Goal: Information Seeking & Learning: Learn about a topic

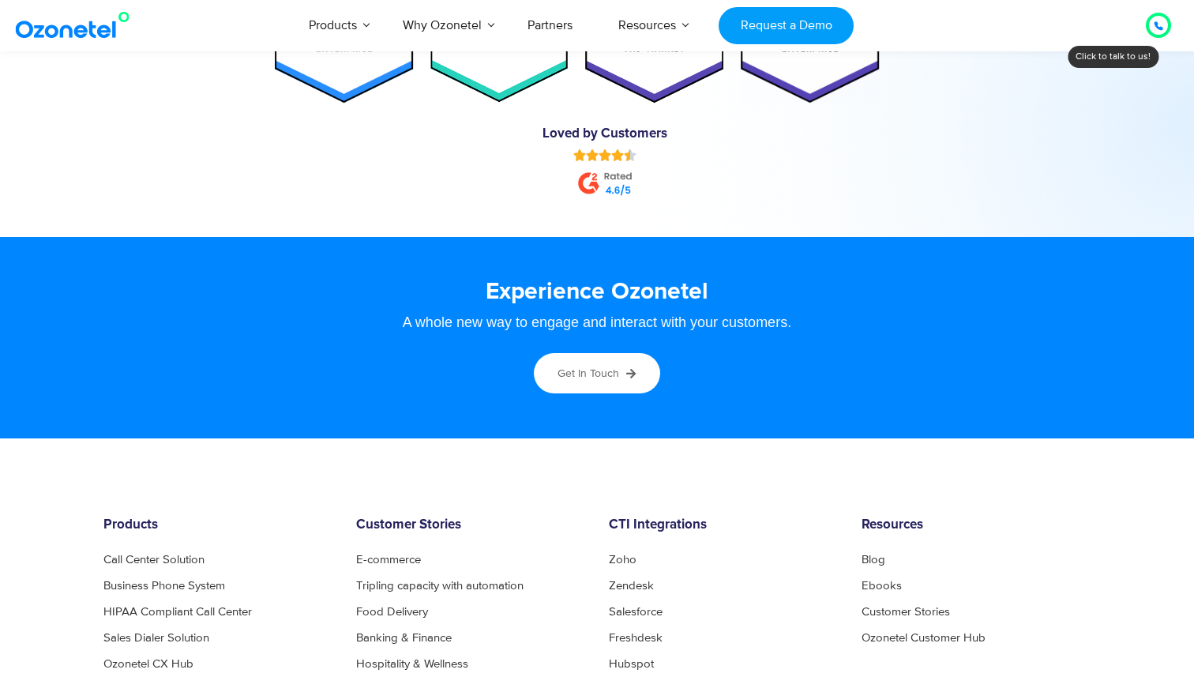
scroll to position [8611, 0]
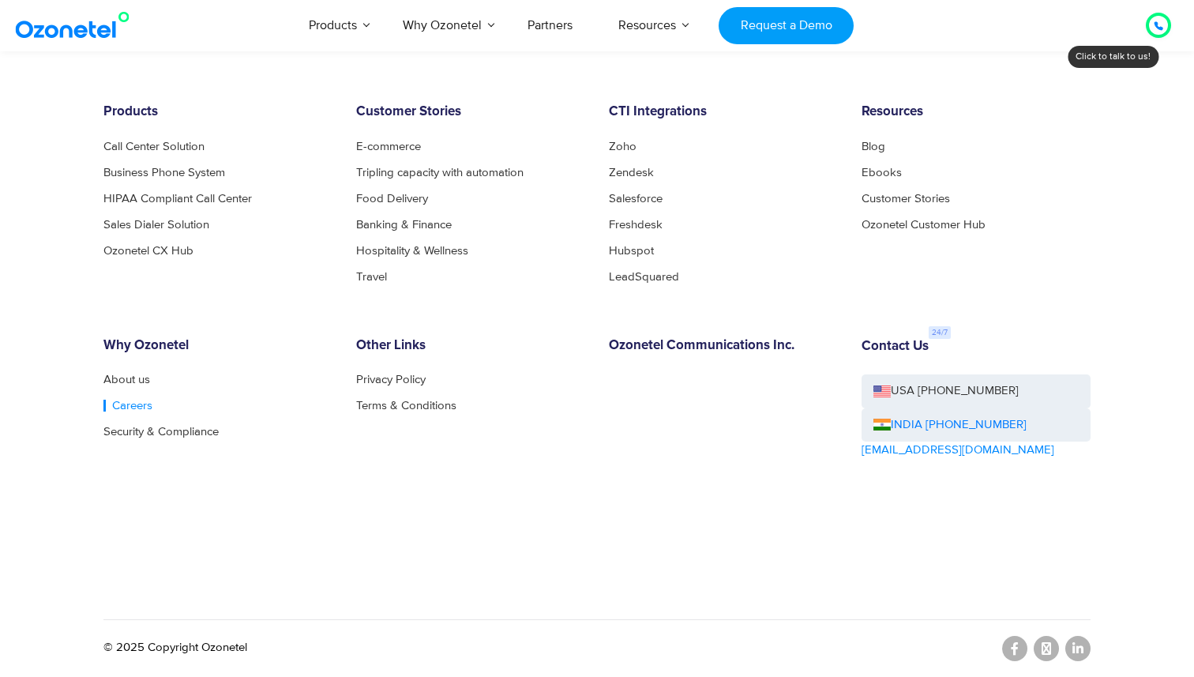
click at [123, 403] on link "Careers" at bounding box center [127, 406] width 49 height 12
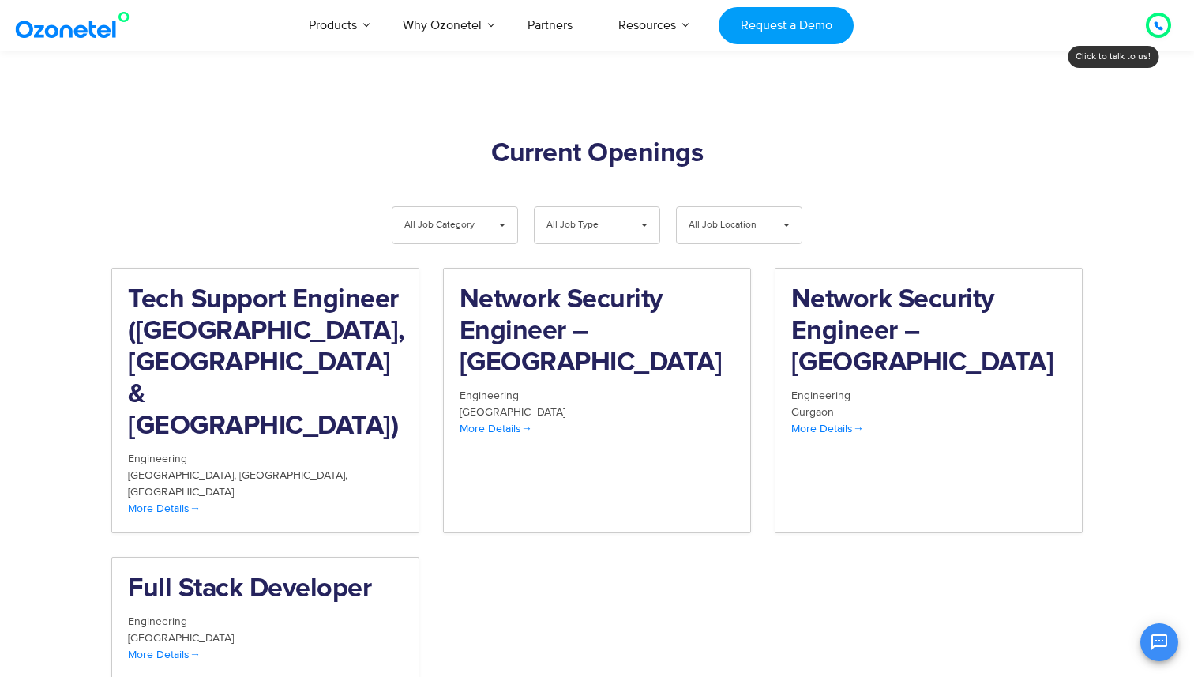
scroll to position [1549, 0]
click at [508, 423] on span "More Details" at bounding box center [496, 429] width 73 height 13
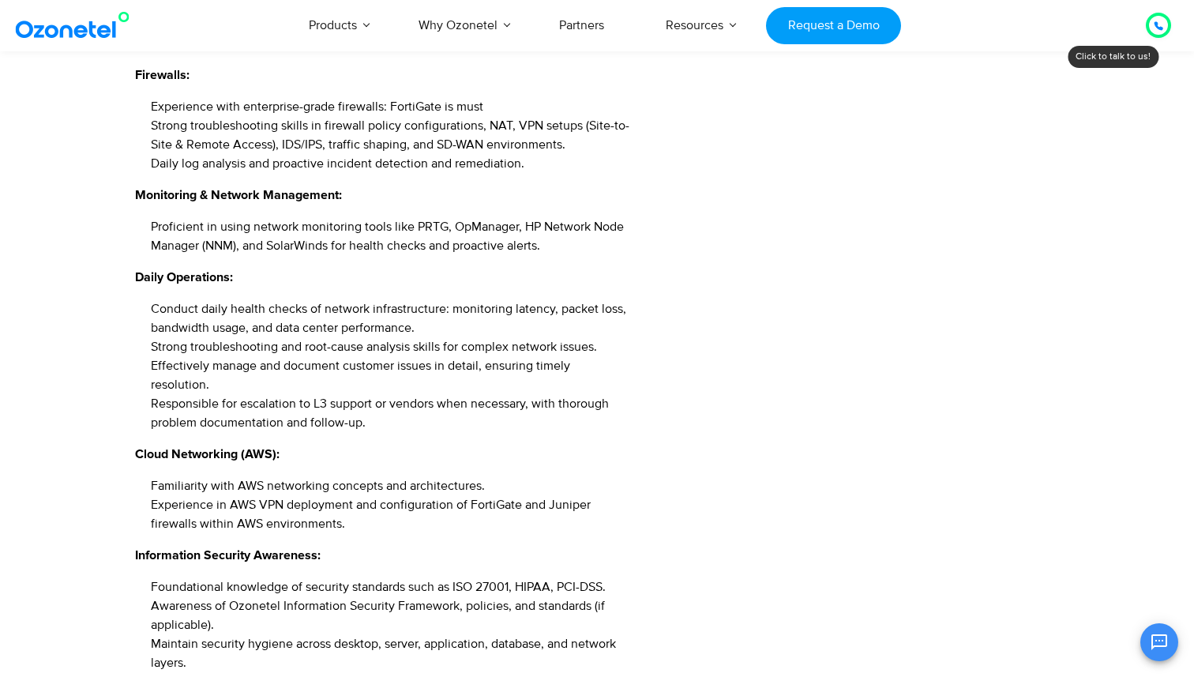
scroll to position [1180, 0]
